Goal: Information Seeking & Learning: Learn about a topic

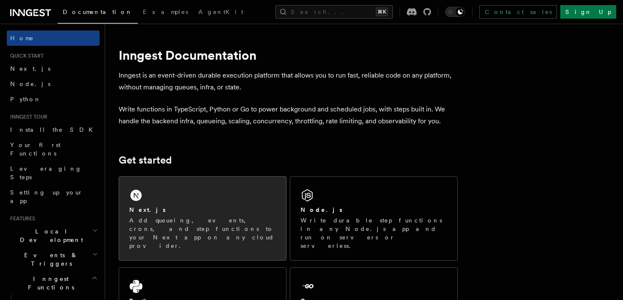
click at [235, 216] on div "Next.js Add queueing, events, crons, and step functions to your Next app on any…" at bounding box center [202, 227] width 147 height 44
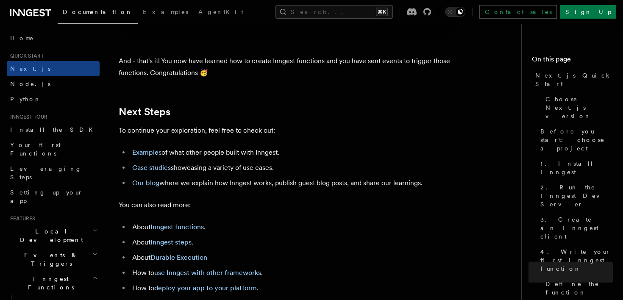
scroll to position [5409, 0]
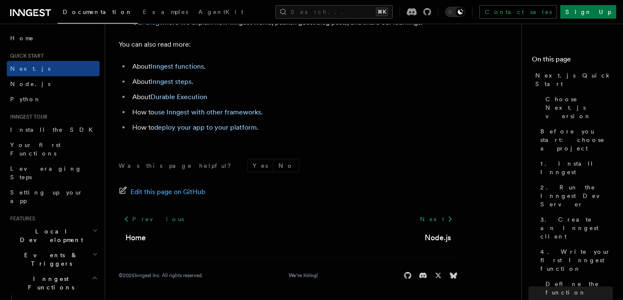
click at [30, 8] on icon at bounding box center [30, 13] width 41 height 10
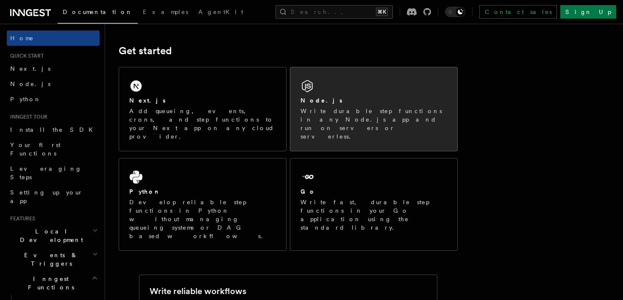
scroll to position [149, 0]
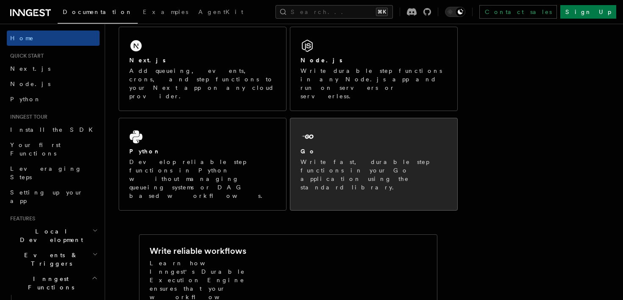
click at [334, 158] on p "Write fast, durable step functions in your Go application using the standard li…" at bounding box center [373, 175] width 147 height 34
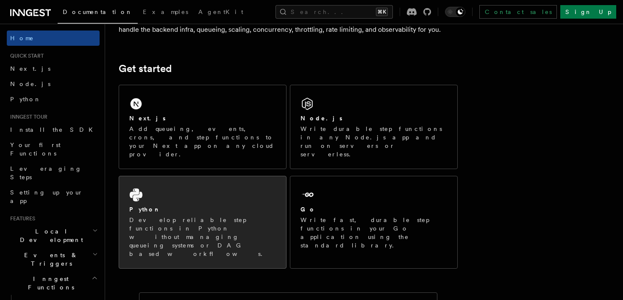
scroll to position [70, 0]
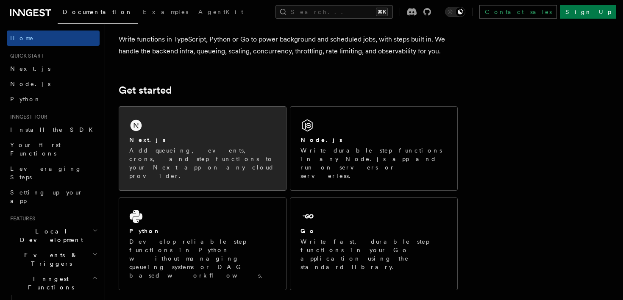
click at [282, 136] on div "Next.js Add queueing, events, crons, and step functions to your Next app on any…" at bounding box center [202, 148] width 167 height 83
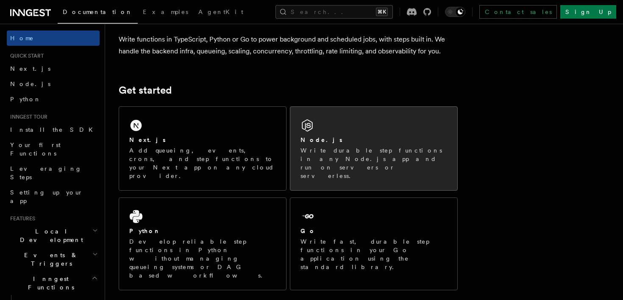
click at [361, 144] on div "Node.js" at bounding box center [373, 140] width 147 height 9
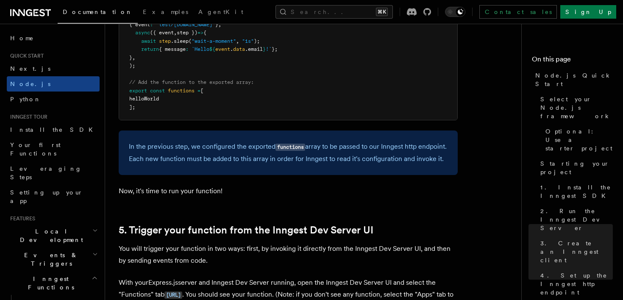
scroll to position [2551, 0]
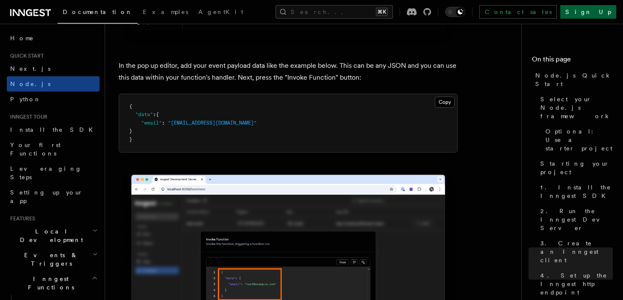
click at [592, 12] on link "Sign Up" at bounding box center [588, 12] width 56 height 14
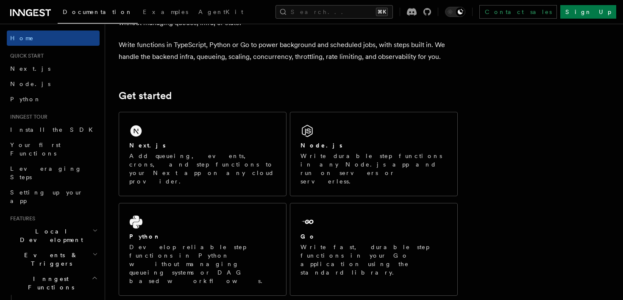
scroll to position [105, 0]
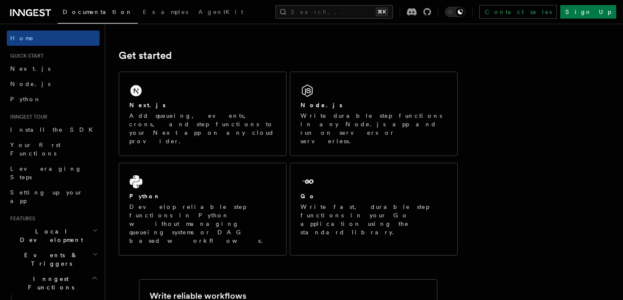
click at [30, 15] on icon at bounding box center [30, 13] width 41 height 10
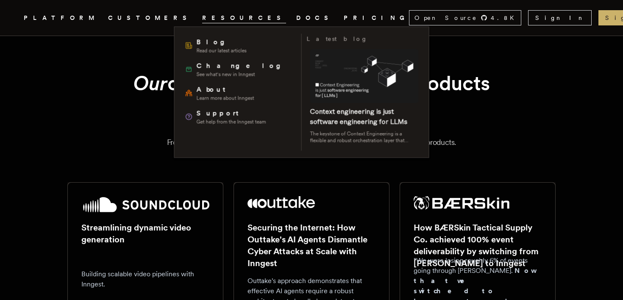
click at [296, 15] on link "DOCS" at bounding box center [314, 18] width 37 height 11
